Goal: Task Accomplishment & Management: Use online tool/utility

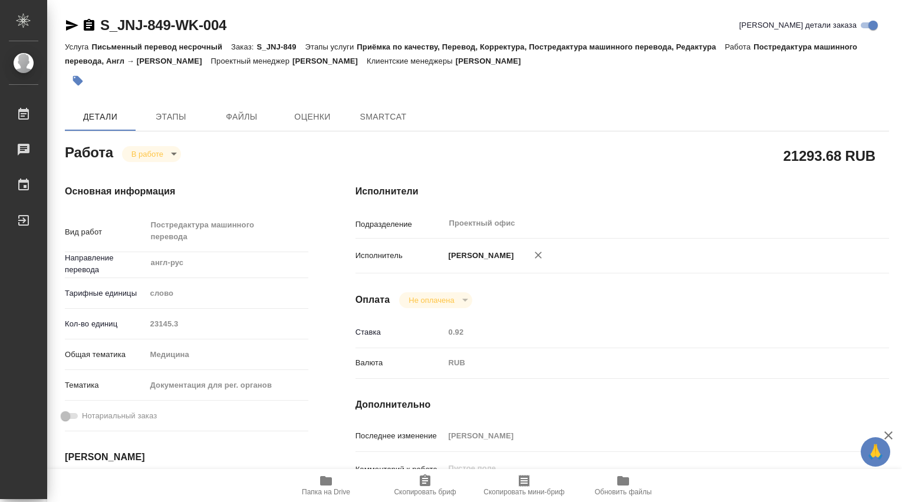
type textarea "x"
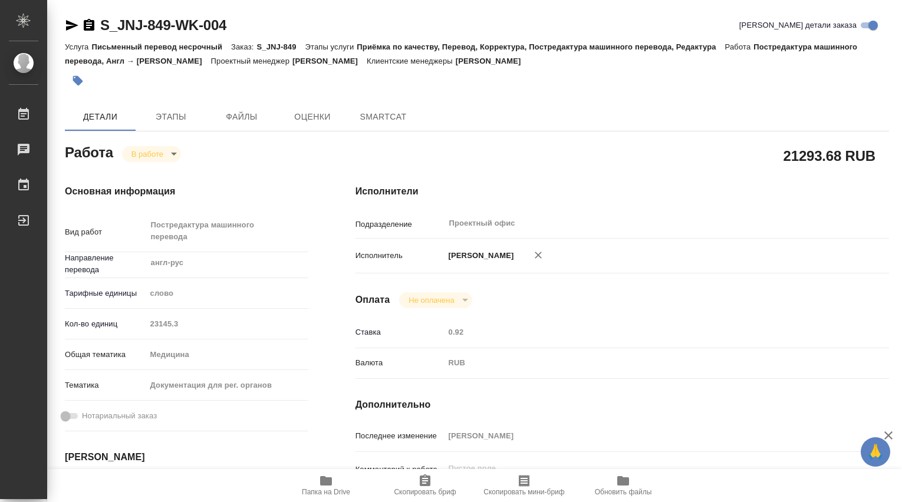
type textarea "x"
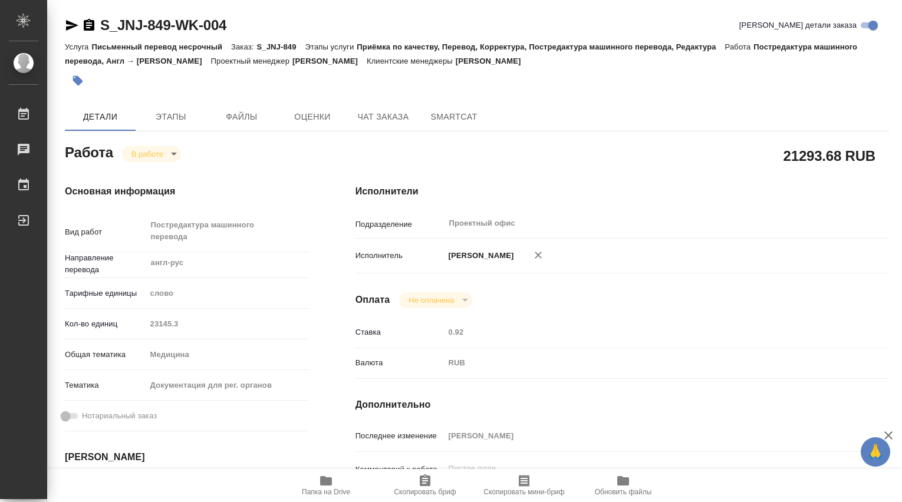
type textarea "x"
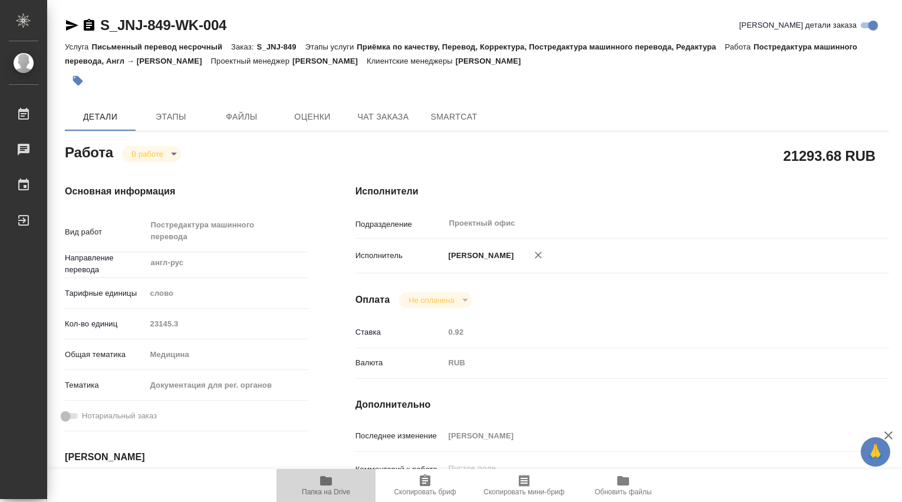
click at [329, 481] on icon "button" at bounding box center [326, 480] width 12 height 9
type textarea "x"
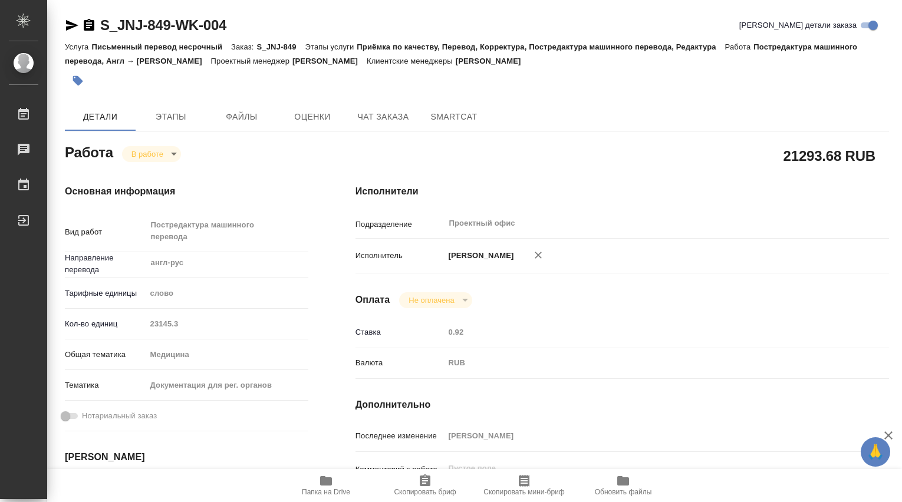
type textarea "x"
